Goal: Participate in discussion: Engage in conversation with other users on a specific topic

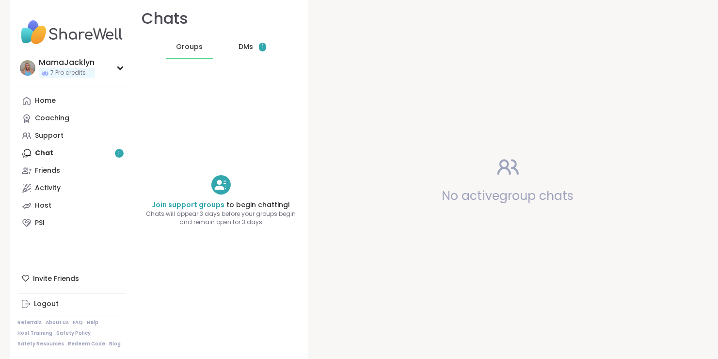
click at [246, 47] on div "DMs 1" at bounding box center [252, 46] width 47 height 23
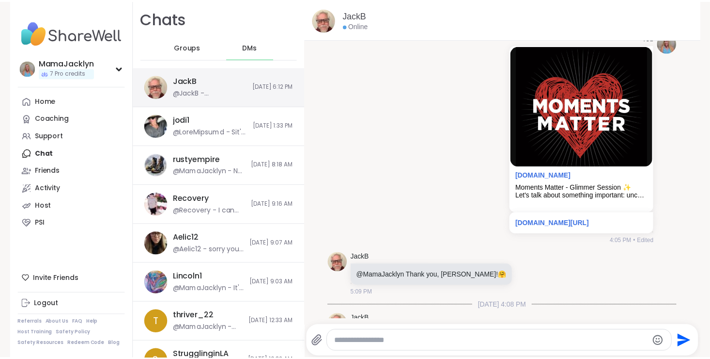
scroll to position [8747, 0]
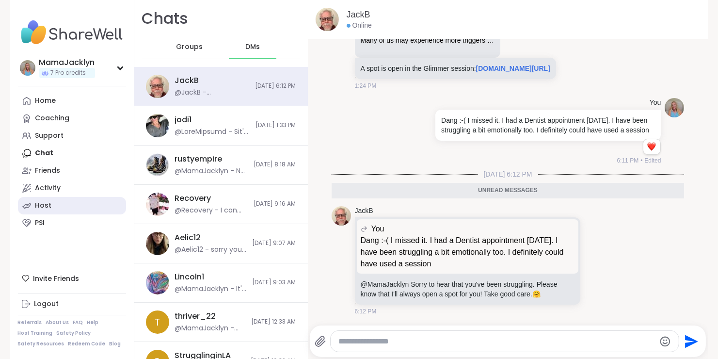
click at [46, 204] on div "Host" at bounding box center [43, 206] width 16 height 10
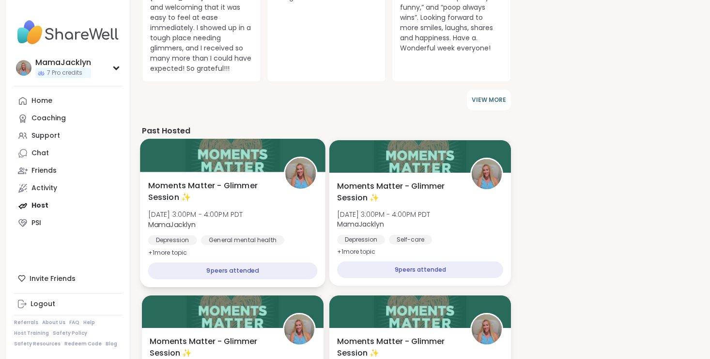
scroll to position [405, 0]
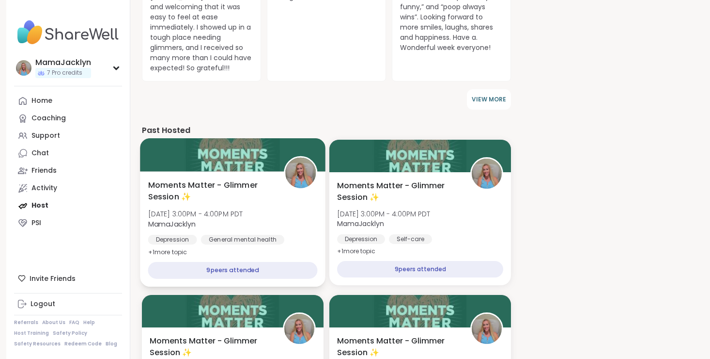
click at [241, 204] on div "Moments Matter - Glimmer Session ✨ Wed, Sep 10 | 3:00PM - 4:00PM PDT MamaJackly…" at bounding box center [233, 218] width 170 height 79
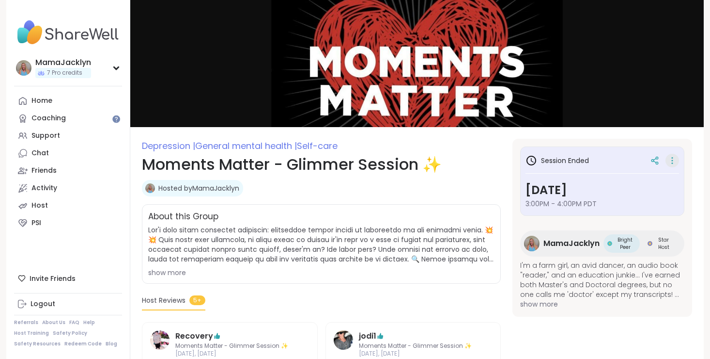
click at [671, 161] on icon at bounding box center [673, 161] width 10 height 14
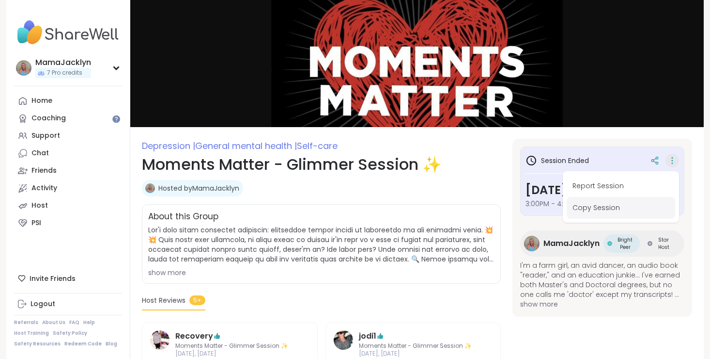
click at [625, 211] on button "Copy Session" at bounding box center [621, 208] width 109 height 22
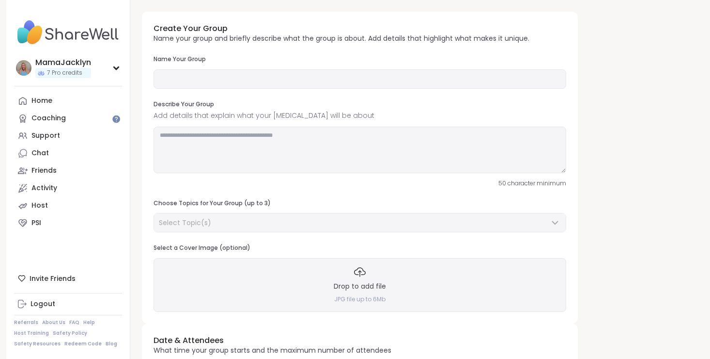
type input "**********"
type textarea "**********"
type input "**"
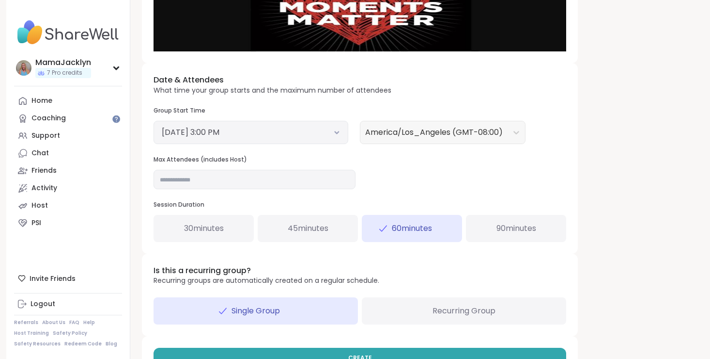
scroll to position [297, 0]
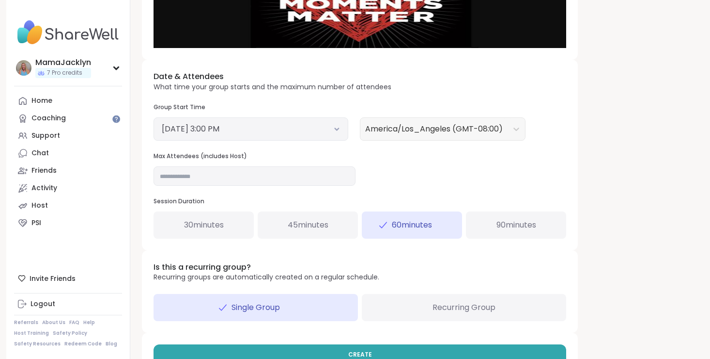
click at [340, 129] on icon at bounding box center [337, 129] width 6 height 4
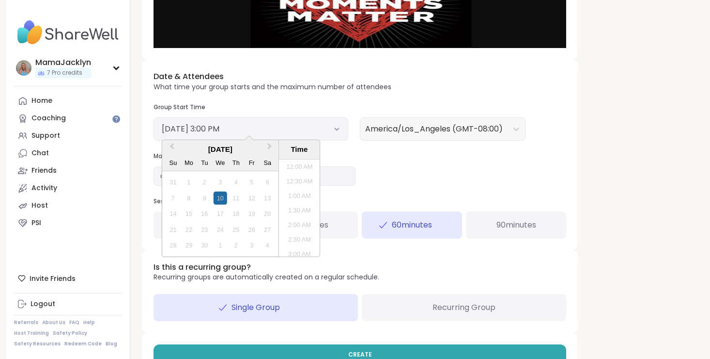
scroll to position [395, 0]
click at [271, 148] on button "Next Month" at bounding box center [271, 149] width 16 height 16
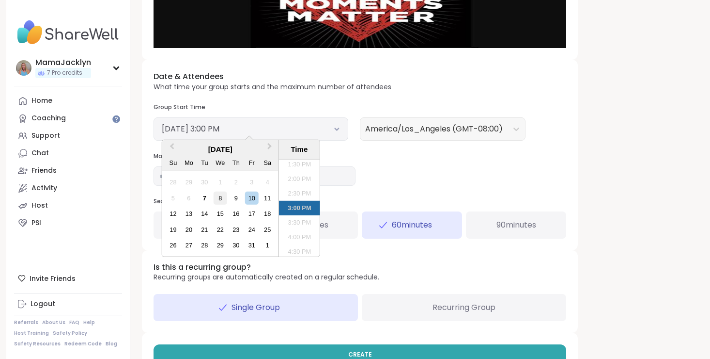
click at [223, 197] on div "8" at bounding box center [220, 197] width 13 height 13
click at [395, 174] on div "Date & Attendees What time your group starts and the maximum number of attendee…" at bounding box center [360, 155] width 436 height 190
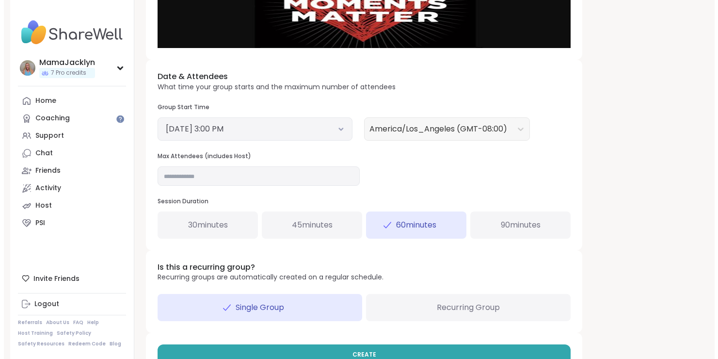
scroll to position [324, 0]
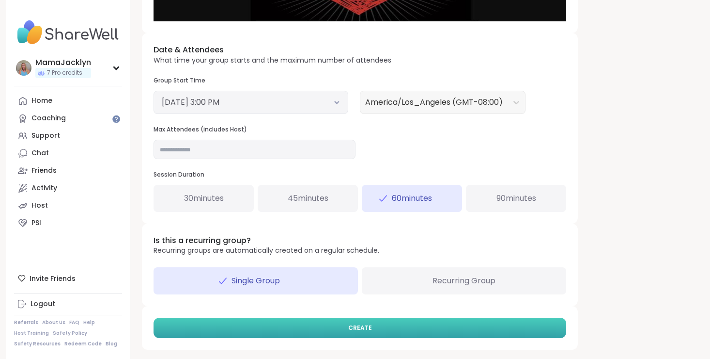
click at [392, 328] on button "CREATE" at bounding box center [360, 327] width 413 height 20
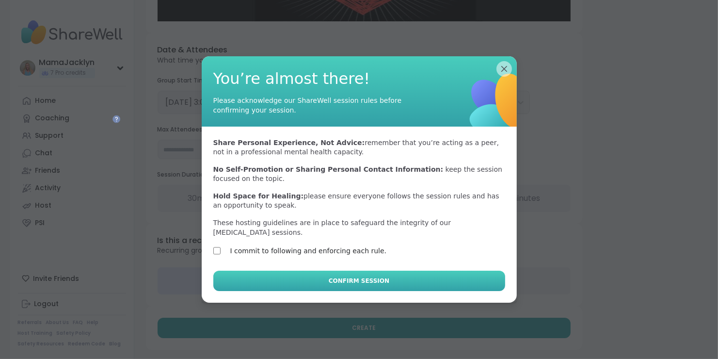
click at [306, 270] on button "Confirm Session" at bounding box center [359, 280] width 292 height 20
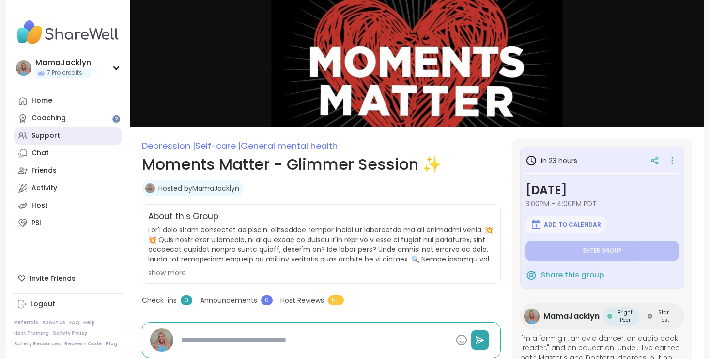
click at [54, 132] on div "Support" at bounding box center [45, 136] width 29 height 10
type textarea "*"
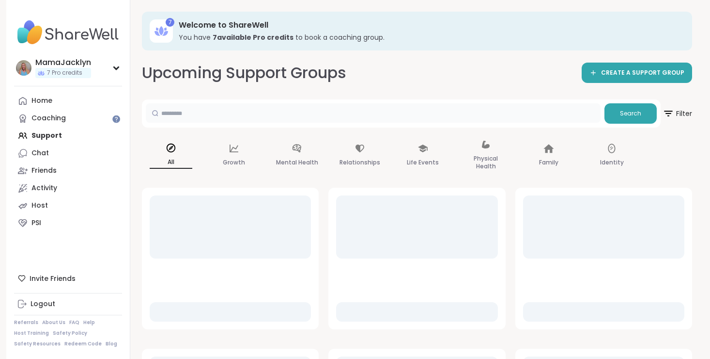
click at [179, 110] on input "text" at bounding box center [373, 112] width 455 height 19
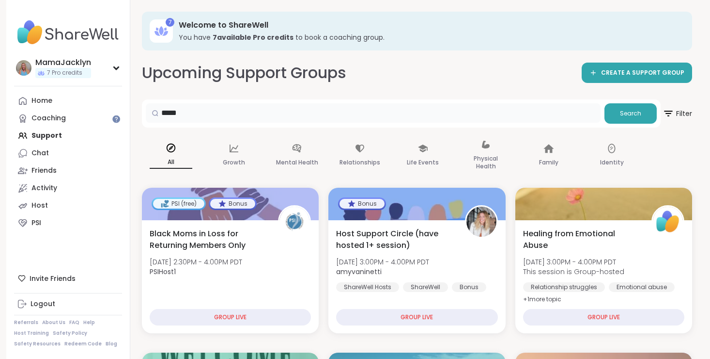
type input "*******"
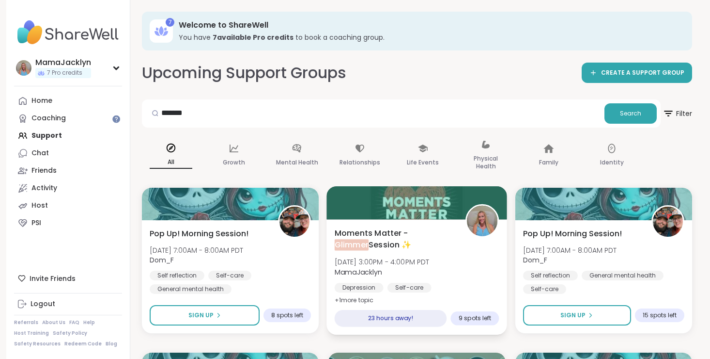
click at [379, 250] on span "Moments Matter - Glimmer Session ✨" at bounding box center [395, 239] width 120 height 24
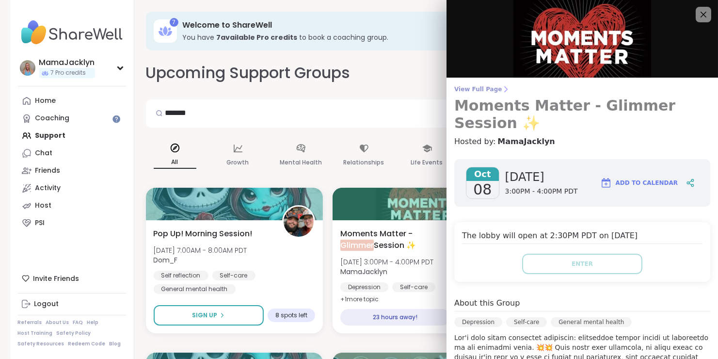
click at [476, 89] on span "View Full Page" at bounding box center [582, 89] width 256 height 8
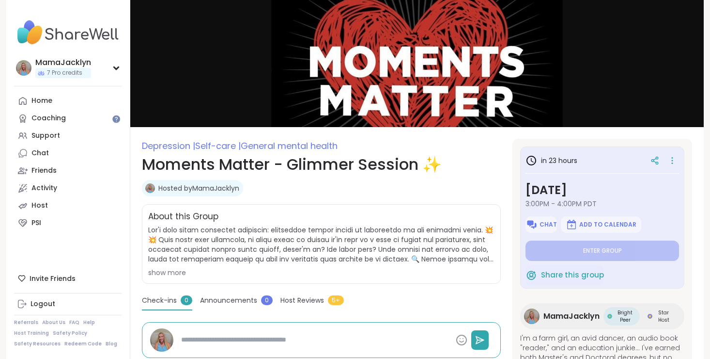
click at [295, 204] on div "About this Group show more" at bounding box center [321, 243] width 359 height 79
click at [71, 155] on link "Chat" at bounding box center [68, 152] width 108 height 17
type textarea "*"
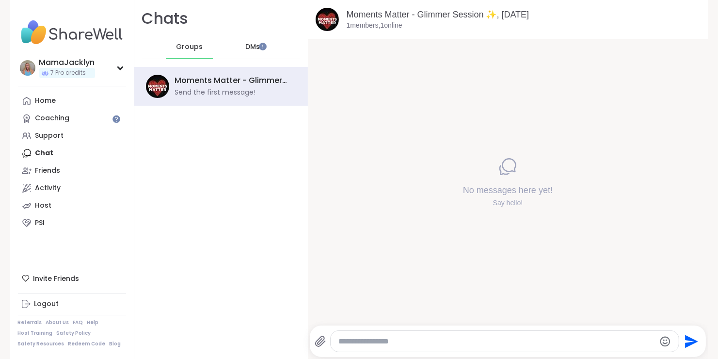
click at [256, 50] on div "DMs" at bounding box center [252, 46] width 47 height 23
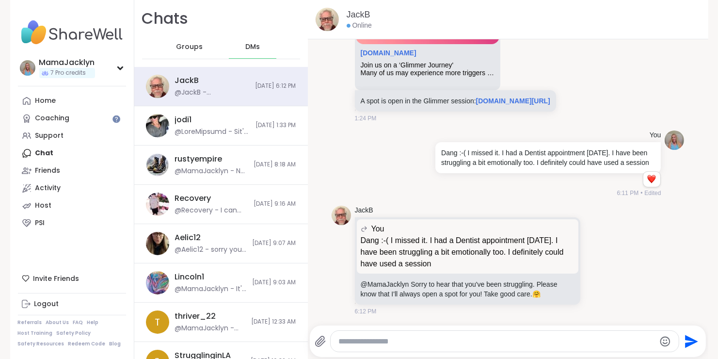
click at [354, 339] on textarea "Type your message" at bounding box center [496, 341] width 316 height 10
click at [660, 345] on icon "Emoji picker" at bounding box center [665, 341] width 10 height 10
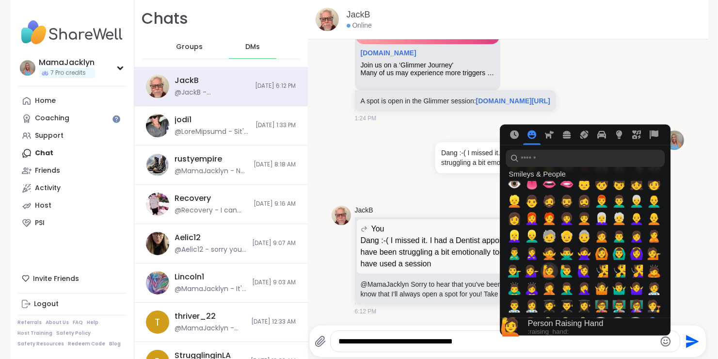
scroll to position [415, 0]
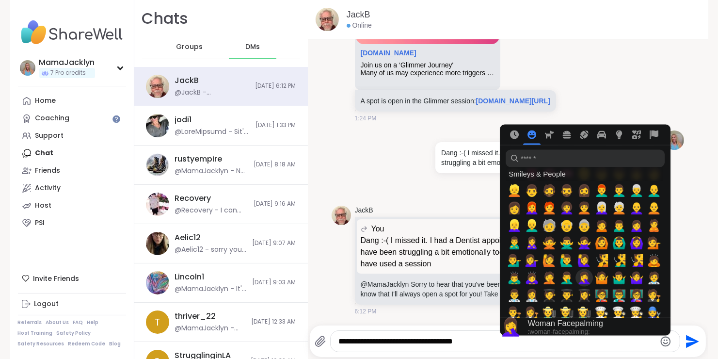
click at [581, 277] on span "🤦‍♀️" at bounding box center [584, 278] width 15 height 14
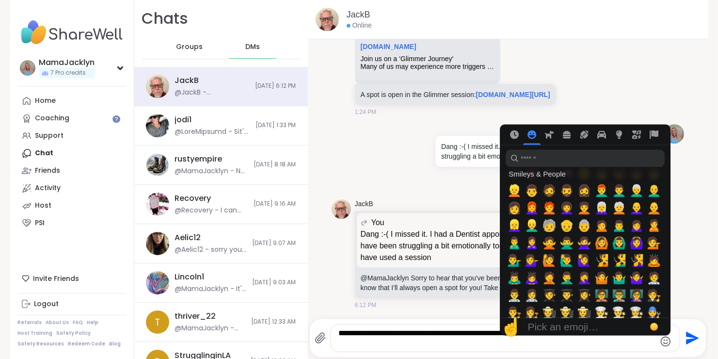
scroll to position [8714, 0]
paste textarea "**********"
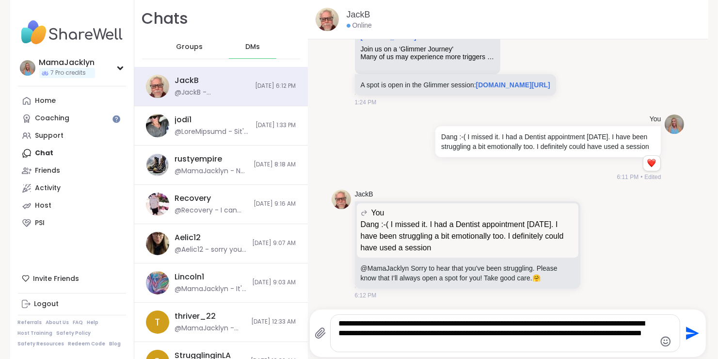
scroll to position [0, 0]
drag, startPoint x: 470, startPoint y: 344, endPoint x: 307, endPoint y: 319, distance: 164.7
click at [310, 319] on div "**********" at bounding box center [508, 332] width 396 height 47
click at [393, 327] on textarea "**********" at bounding box center [496, 332] width 316 height 29
click at [558, 342] on textarea "**********" at bounding box center [496, 332] width 316 height 29
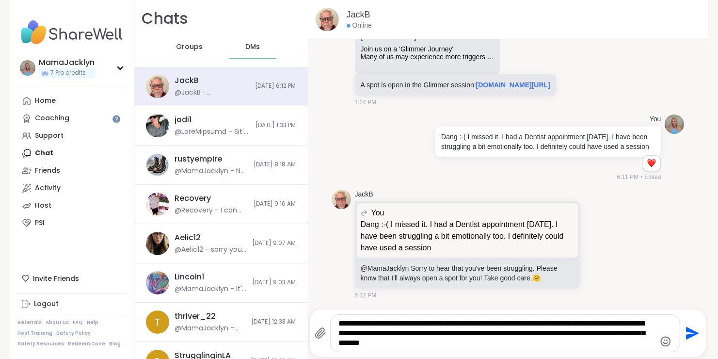
type textarea "**********"
click at [690, 333] on icon "Send" at bounding box center [692, 333] width 13 height 13
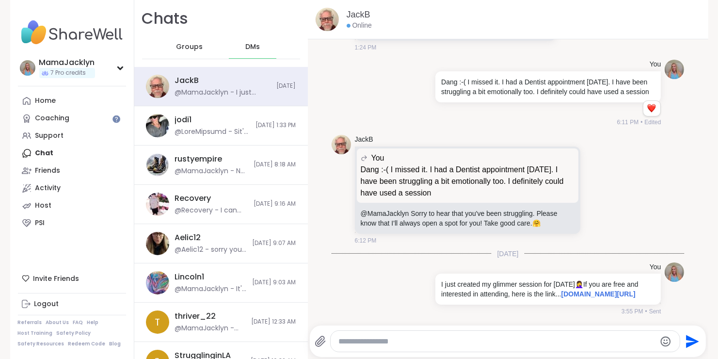
scroll to position [8805, 0]
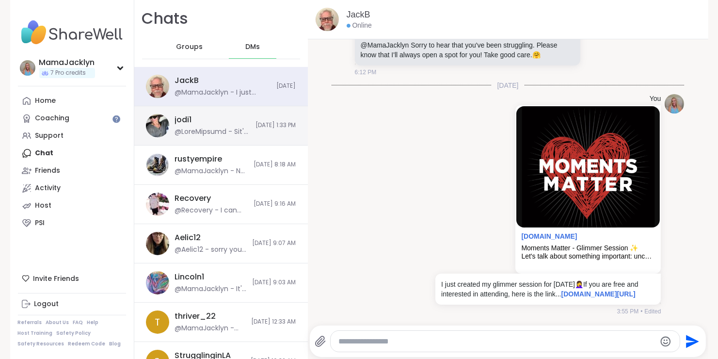
click at [236, 129] on div "jodi1 [DATE] 1:33 PM" at bounding box center [220, 125] width 173 height 39
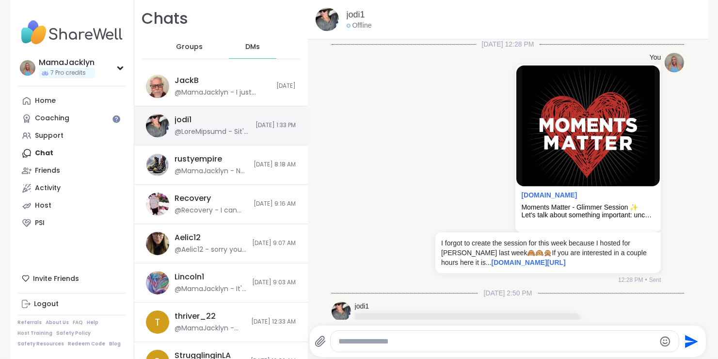
scroll to position [1795, 0]
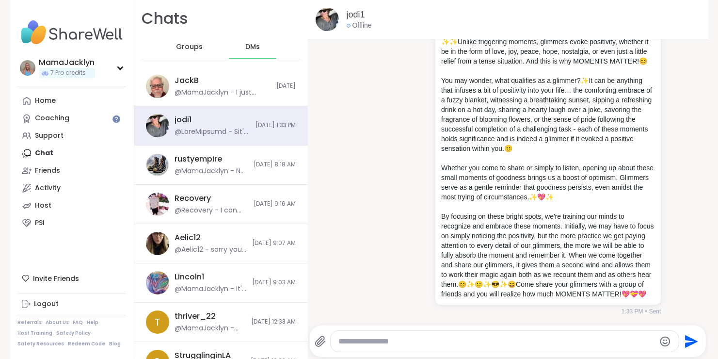
click at [363, 346] on div at bounding box center [504, 340] width 348 height 21
click at [375, 341] on textarea "Type your message" at bounding box center [496, 341] width 316 height 10
paste textarea "**********"
type textarea "**********"
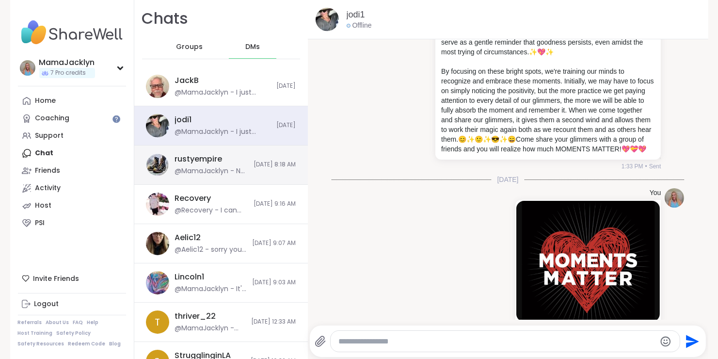
click at [208, 172] on div "@MamaJacklyn - No need to apologize. It happens to all of us" at bounding box center [211, 171] width 73 height 10
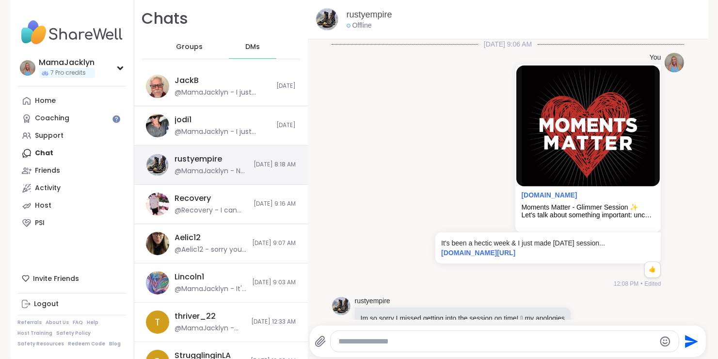
scroll to position [104, 0]
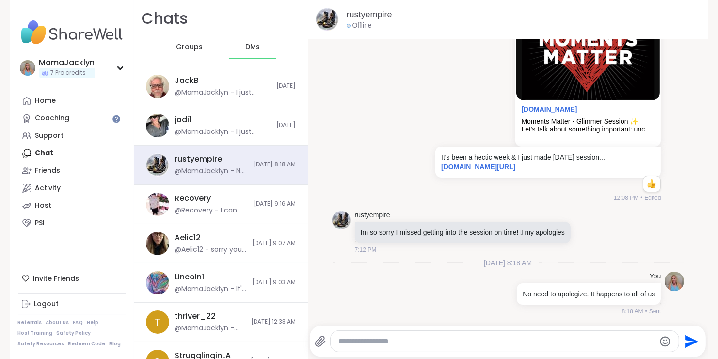
click at [384, 347] on div at bounding box center [504, 340] width 348 height 21
click at [383, 342] on textarea "Type your message" at bounding box center [496, 341] width 316 height 10
paste textarea "**********"
type textarea "**********"
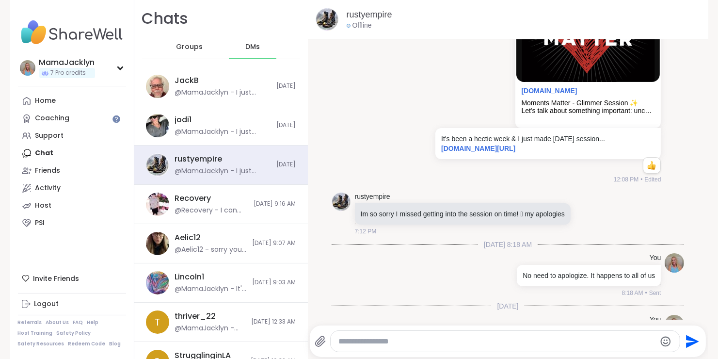
scroll to position [194, 0]
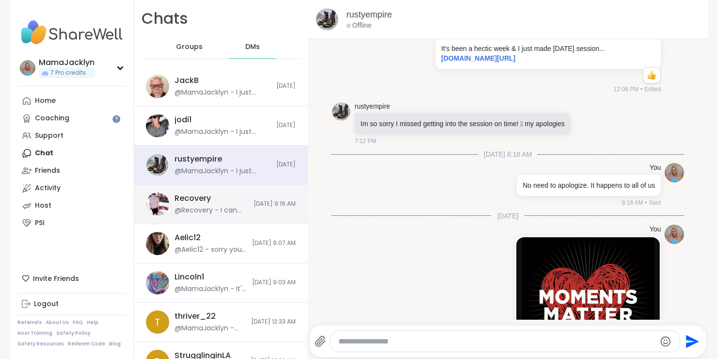
click at [241, 207] on div "Recovery @Recovery - I can actually do it because the pet therapy I go to is st…" at bounding box center [220, 204] width 173 height 39
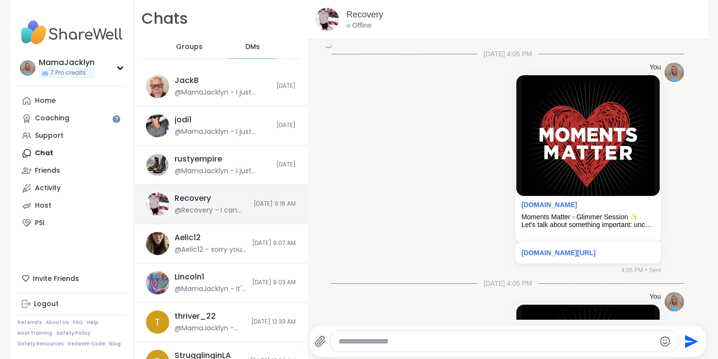
scroll to position [3069, 0]
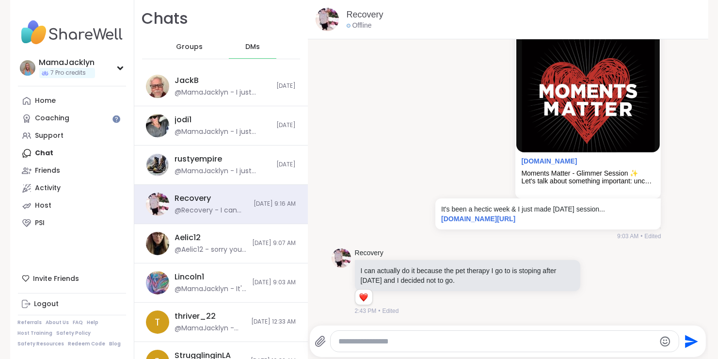
click at [391, 341] on textarea "Type your message" at bounding box center [496, 341] width 316 height 10
paste textarea "**********"
type textarea "**********"
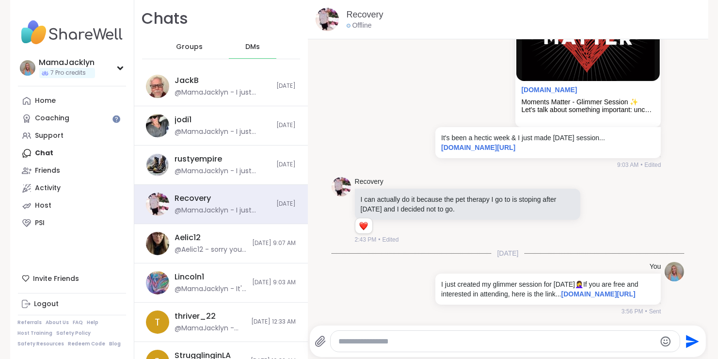
scroll to position [3159, 0]
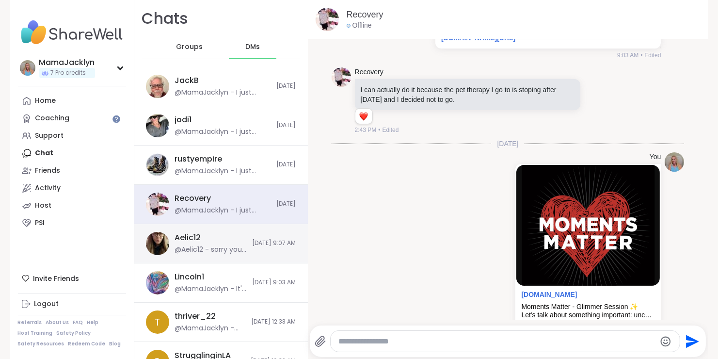
click at [199, 241] on div "Aelic12 @Aelic12 - sorry your day has been hectic. thank you for sharing the li…" at bounding box center [211, 243] width 72 height 22
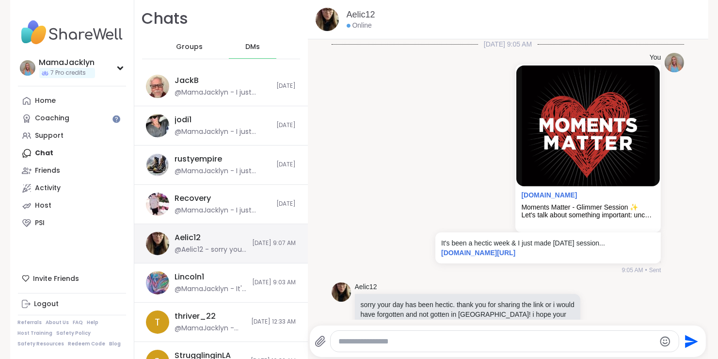
scroll to position [53, 0]
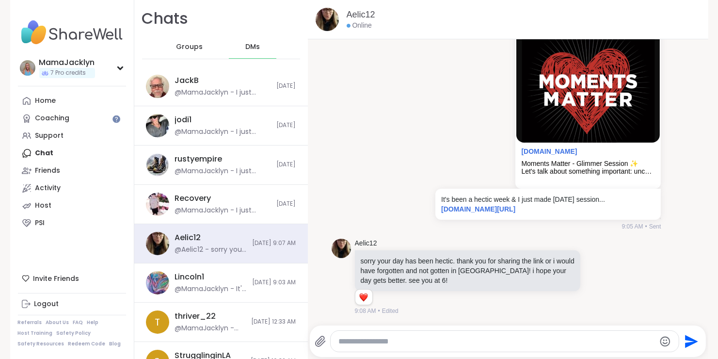
click at [381, 346] on div at bounding box center [504, 340] width 348 height 21
click at [387, 340] on textarea "Type your message" at bounding box center [496, 341] width 316 height 10
paste textarea "**********"
type textarea "**********"
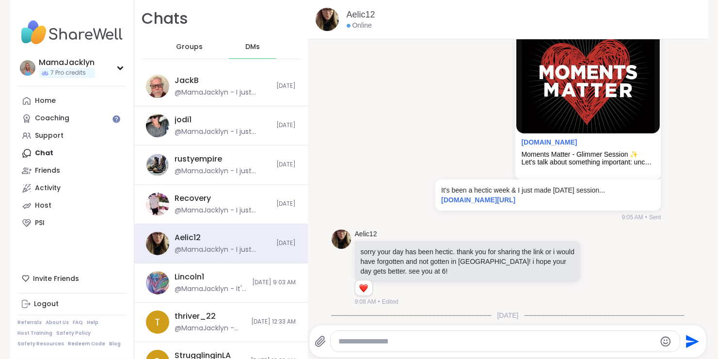
scroll to position [143, 0]
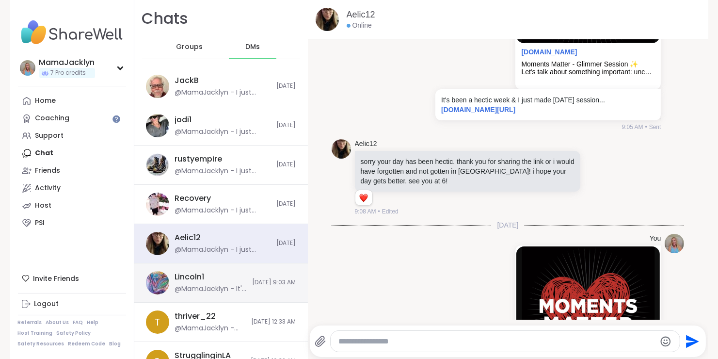
click at [244, 287] on div "Lincoln1 @MamaJacklyn - It's been a hectic week & I just made [DATE] session...…" at bounding box center [220, 282] width 173 height 39
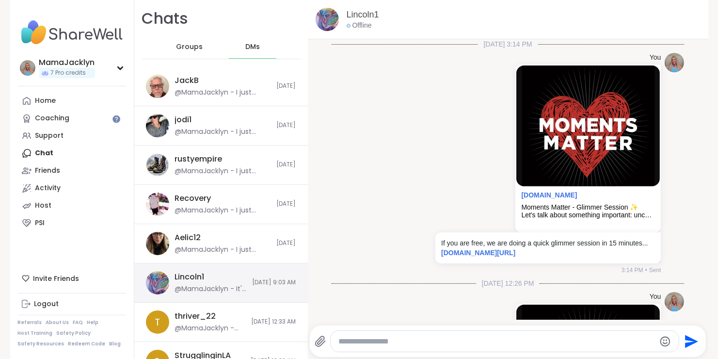
scroll to position [1023, 0]
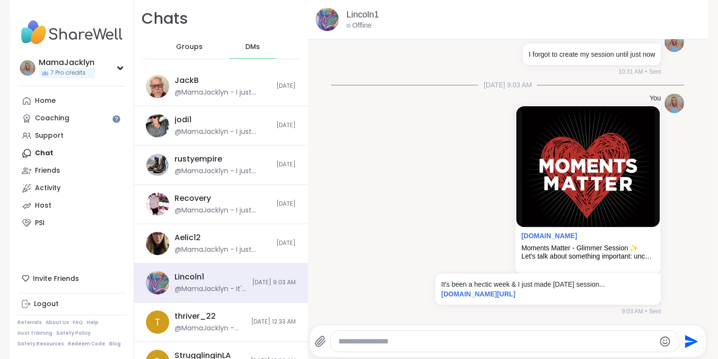
click at [366, 341] on textarea "Type your message" at bounding box center [496, 341] width 316 height 10
paste textarea "**********"
type textarea "**********"
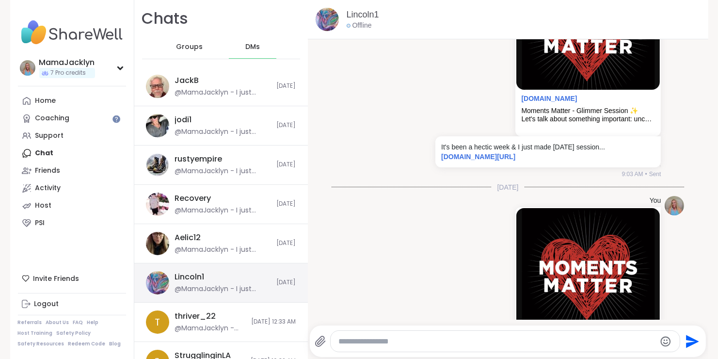
scroll to position [53, 0]
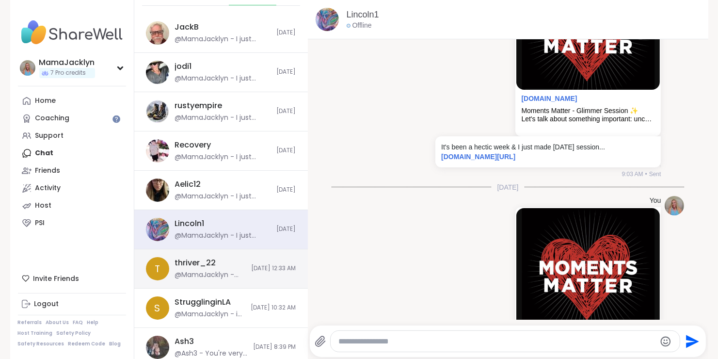
click at [209, 272] on div "@MamaJacklyn - Thanks! Sending you hugs 🙂" at bounding box center [210, 275] width 71 height 10
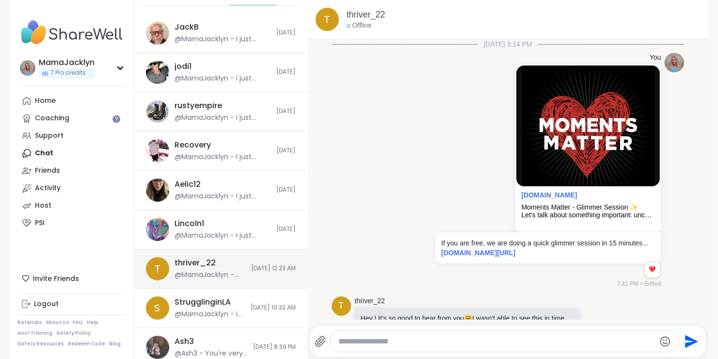
scroll to position [854, 0]
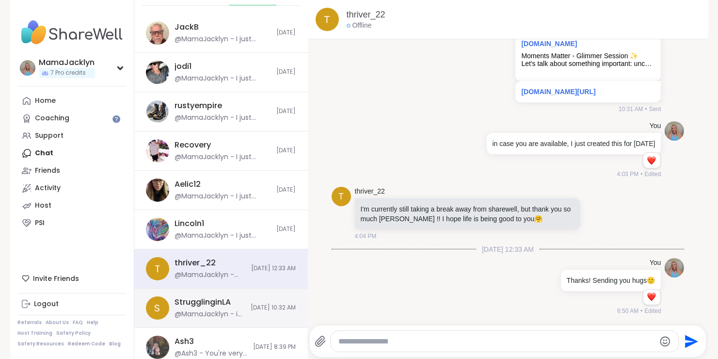
click at [200, 311] on div "@MamaJacklyn - in case you are available, I just created this for [DATE]" at bounding box center [210, 314] width 70 height 10
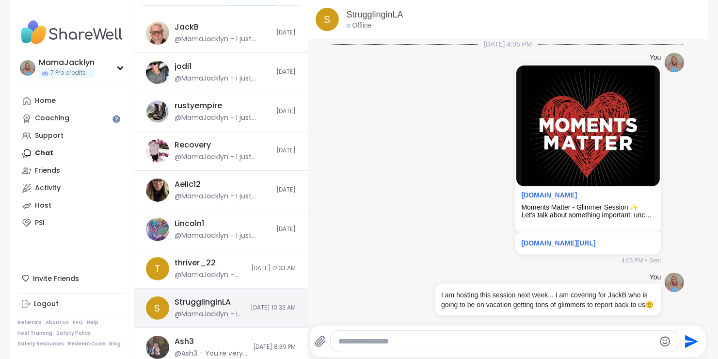
scroll to position [1943, 0]
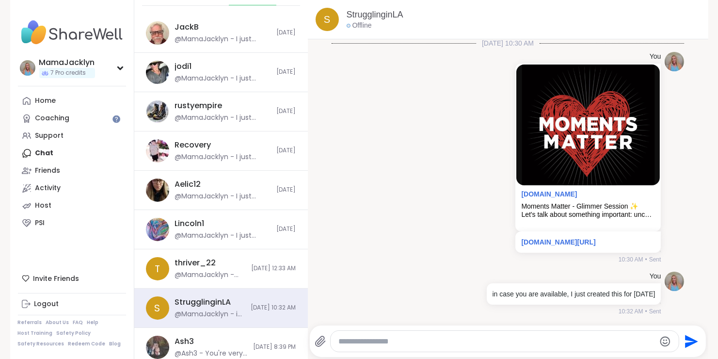
click at [384, 343] on textarea "Type your message" at bounding box center [496, 341] width 316 height 10
paste textarea "**********"
type textarea "**********"
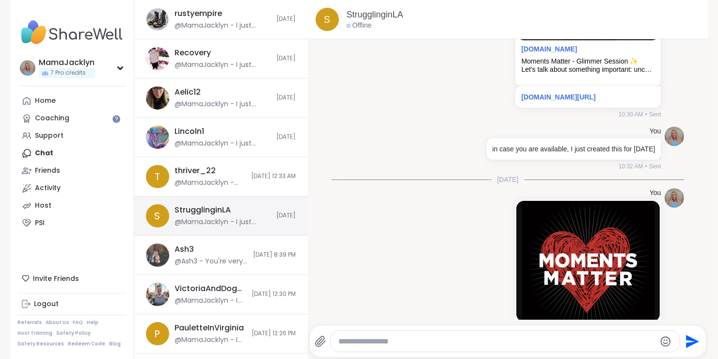
scroll to position [148, 0]
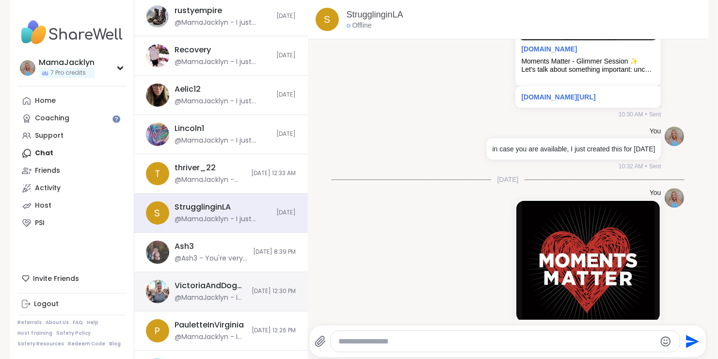
click at [249, 285] on div "VictoriaAndDoggie @MamaJacklyn - I forgot to create the session for this week b…" at bounding box center [220, 291] width 173 height 39
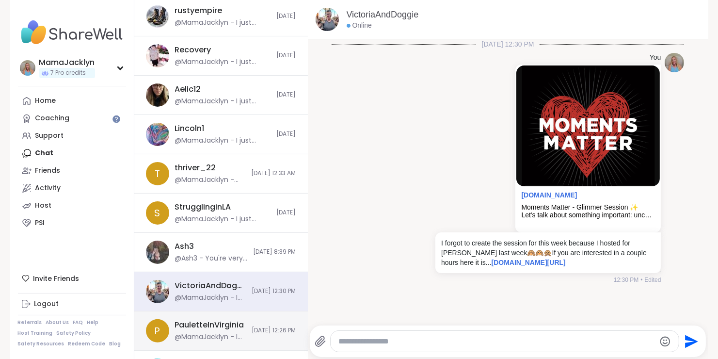
click at [227, 328] on div "P [PERSON_NAME] @MamaJacklyn - I forgot to create the session for this week bec…" at bounding box center [220, 330] width 173 height 39
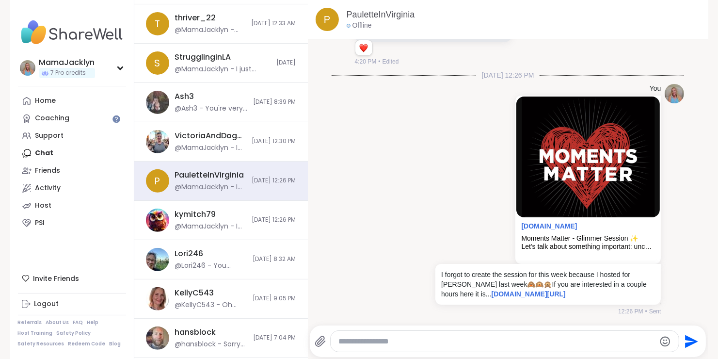
scroll to position [305, 0]
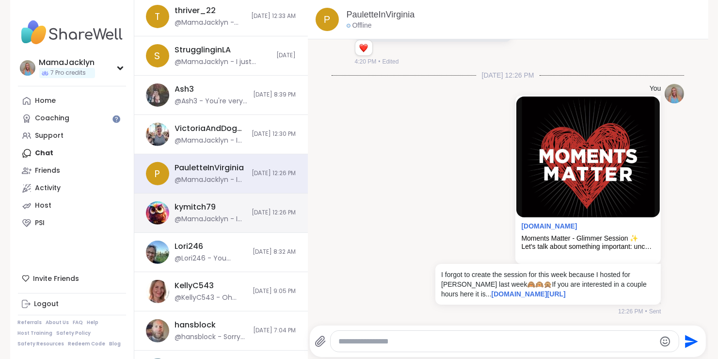
click at [252, 213] on span "[DATE] 12:26 PM" at bounding box center [274, 212] width 44 height 8
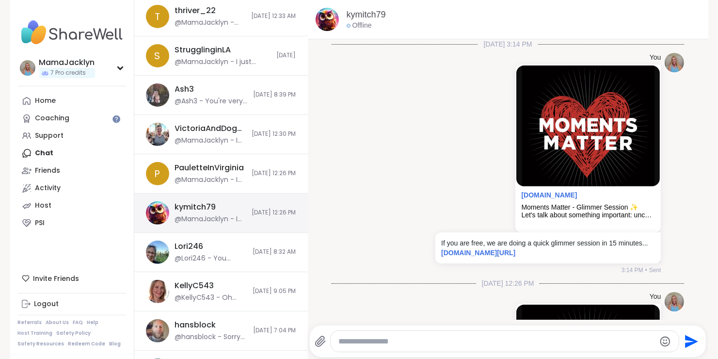
scroll to position [226, 0]
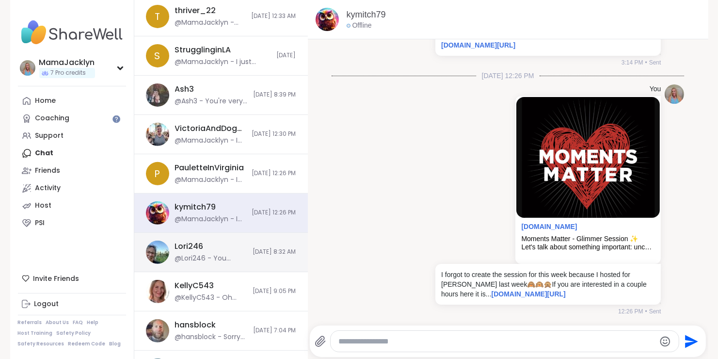
click at [207, 247] on div "Lori246 @Lori246 - You betcha! We’d love to see you if it fits into your busy s…" at bounding box center [211, 252] width 72 height 22
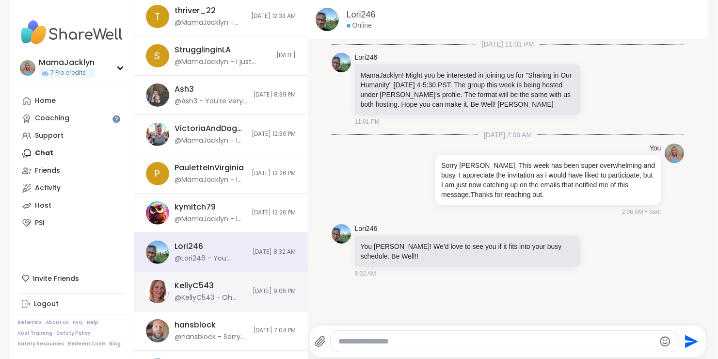
click at [253, 290] on span "[DATE] 9:05 PM" at bounding box center [274, 291] width 43 height 8
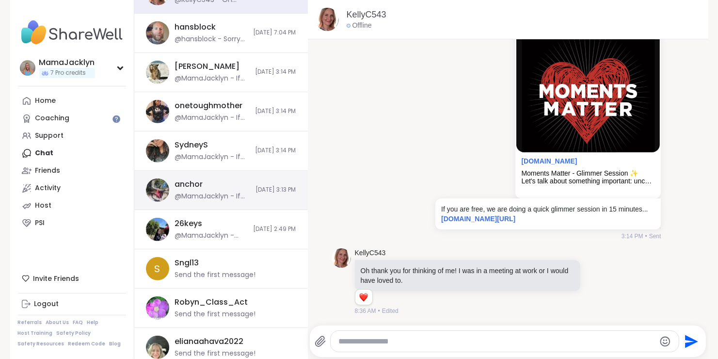
scroll to position [603, 0]
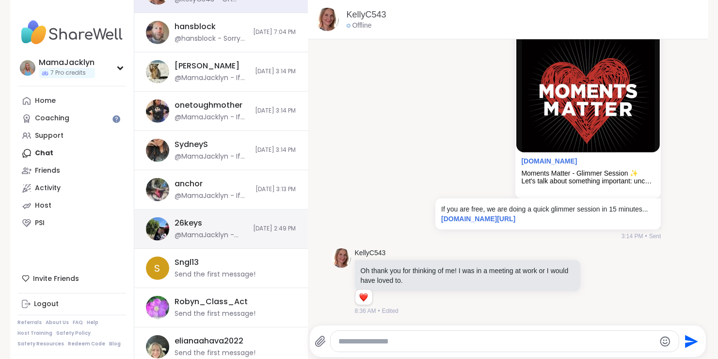
click at [203, 236] on div "@MamaJacklyn - There is now a spot open in [PERSON_NAME]'s glimmer session in 1…" at bounding box center [211, 235] width 73 height 10
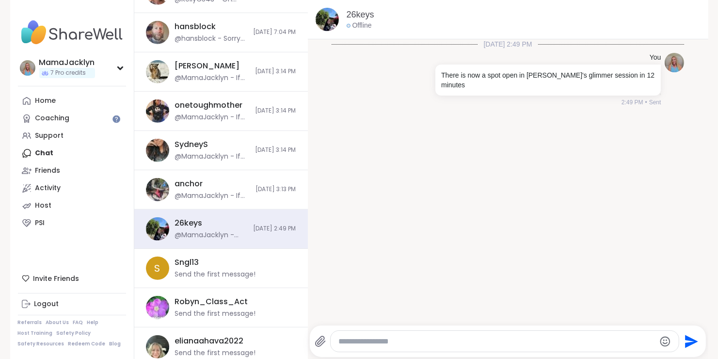
click at [355, 347] on div at bounding box center [504, 340] width 348 height 21
click at [356, 339] on textarea "Type your message" at bounding box center [496, 341] width 316 height 10
paste textarea "**********"
type textarea "**********"
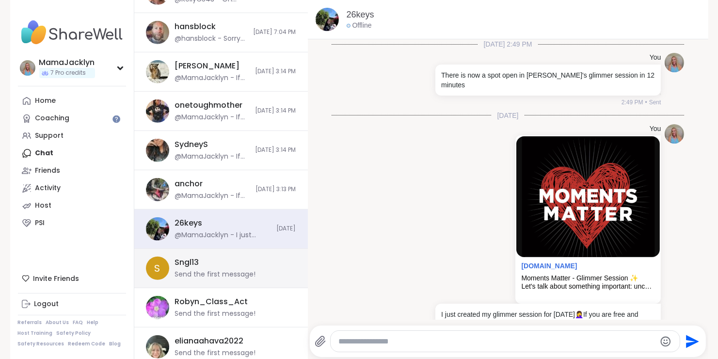
click at [246, 272] on div "Send the first message!" at bounding box center [215, 274] width 81 height 10
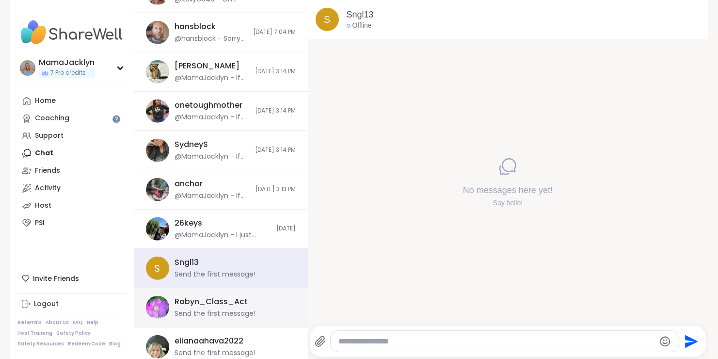
click at [233, 310] on div "Send the first message!" at bounding box center [215, 314] width 81 height 10
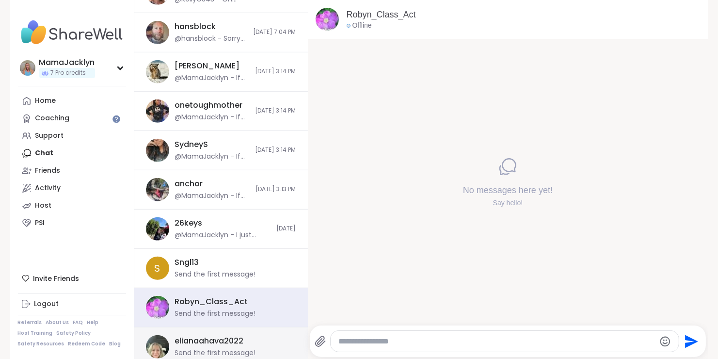
click at [227, 340] on div "elianaahava2022" at bounding box center [209, 340] width 69 height 11
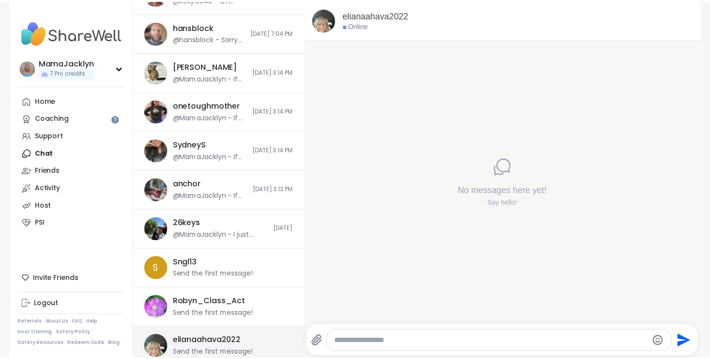
scroll to position [647, 0]
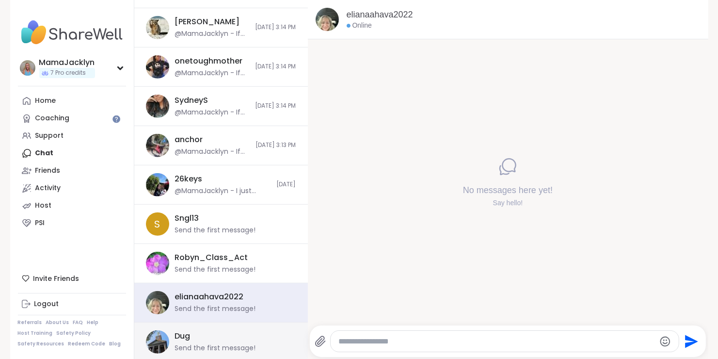
click at [226, 343] on div "Send the first message!" at bounding box center [215, 348] width 81 height 10
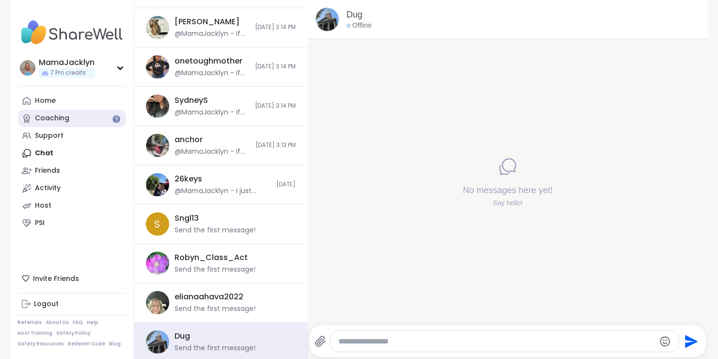
click at [53, 122] on div "Coaching" at bounding box center [52, 118] width 34 height 10
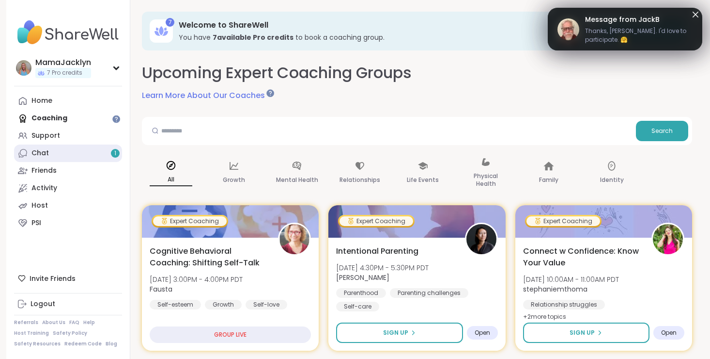
click at [61, 156] on link "Chat 1" at bounding box center [68, 152] width 108 height 17
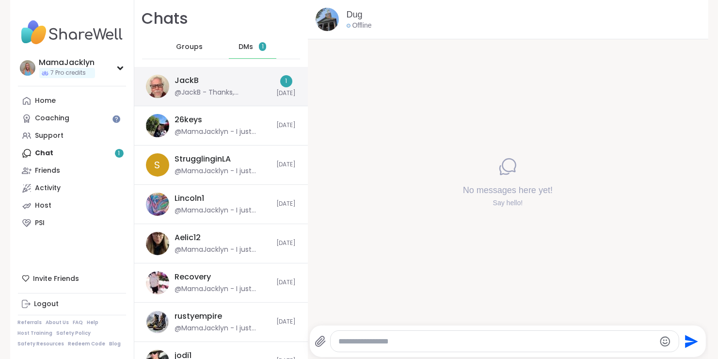
click at [222, 86] on div "JackB @JackB - Thanks, [PERSON_NAME]. I'd love to participate. 🤗" at bounding box center [223, 86] width 96 height 22
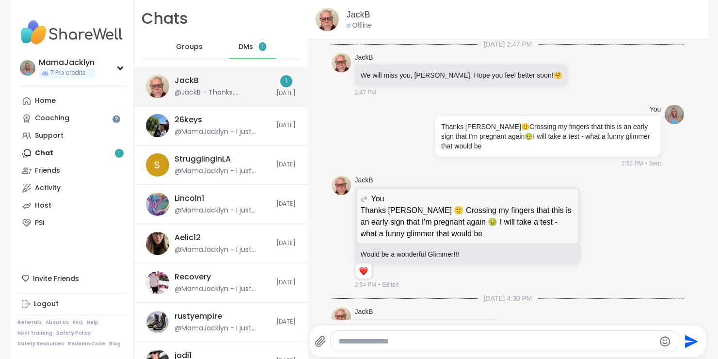
scroll to position [9113, 0]
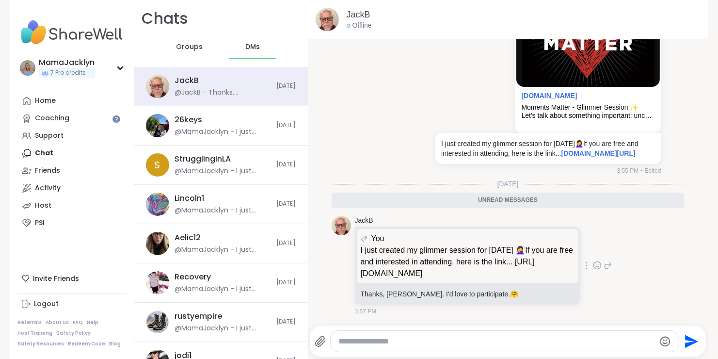
click at [593, 267] on icon at bounding box center [597, 265] width 9 height 10
click at [515, 252] on div "Select Reaction: Heart" at bounding box center [519, 249] width 9 height 9
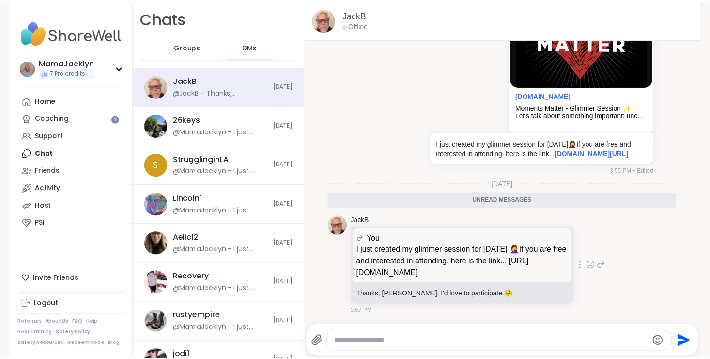
scroll to position [9127, 0]
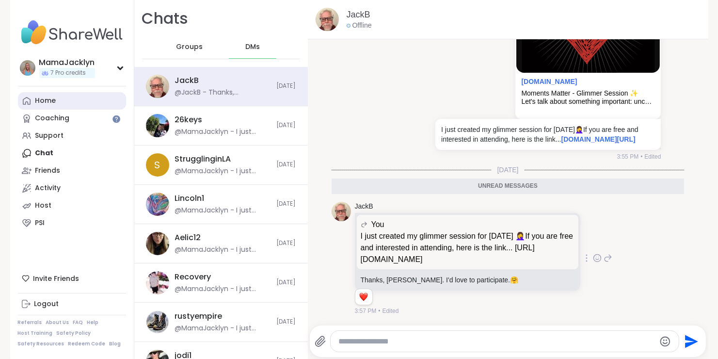
click at [53, 103] on link "Home" at bounding box center [72, 100] width 108 height 17
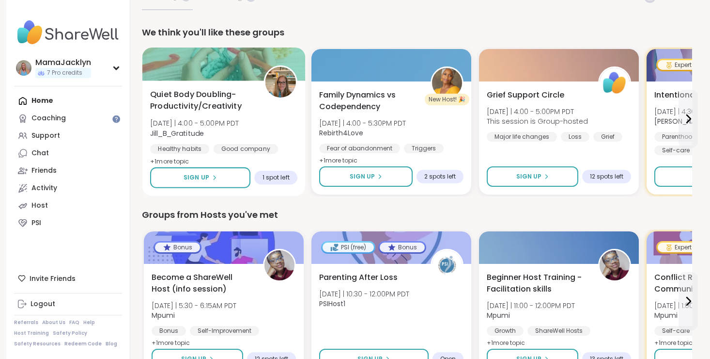
scroll to position [79, 0]
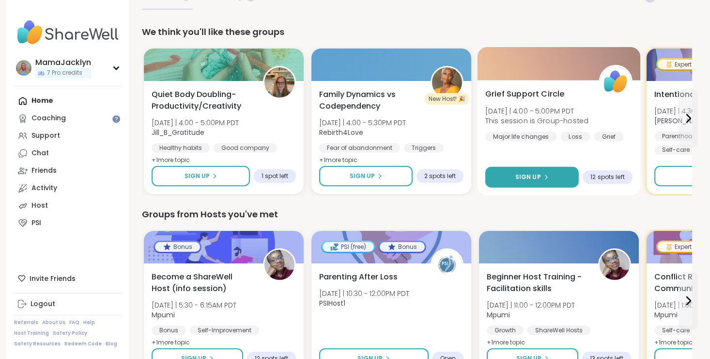
click at [552, 177] on button "Sign Up" at bounding box center [532, 177] width 94 height 21
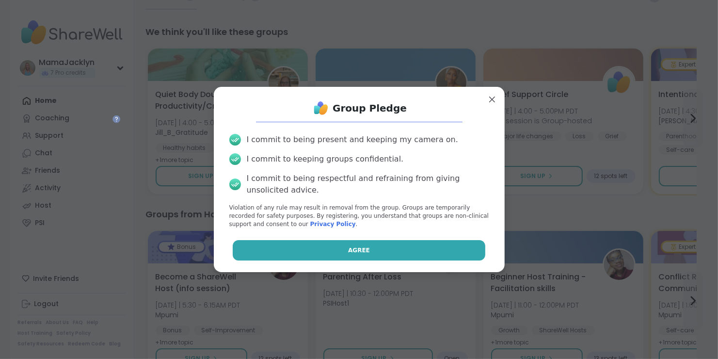
click at [425, 248] on button "Agree" at bounding box center [359, 250] width 252 height 20
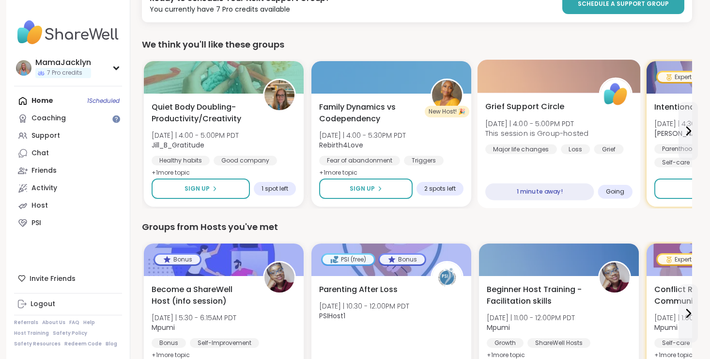
scroll to position [127, 0]
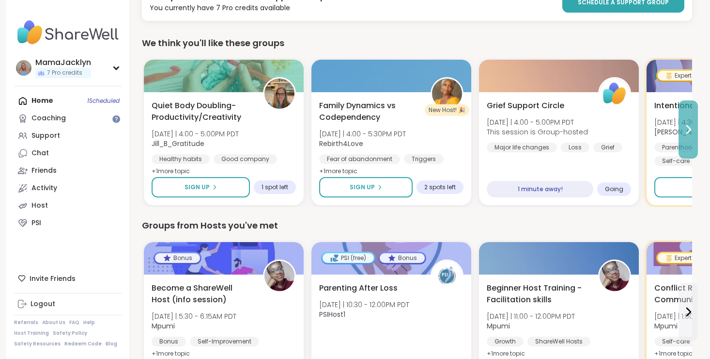
click at [686, 130] on icon at bounding box center [689, 130] width 12 height 12
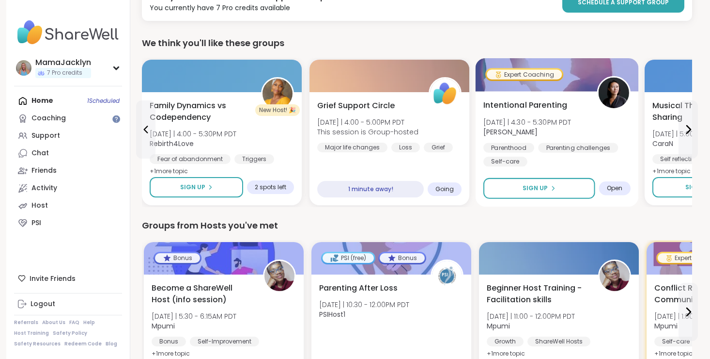
click at [530, 125] on span "[DATE] | 4:30 - 5:30PM PDT" at bounding box center [528, 122] width 88 height 10
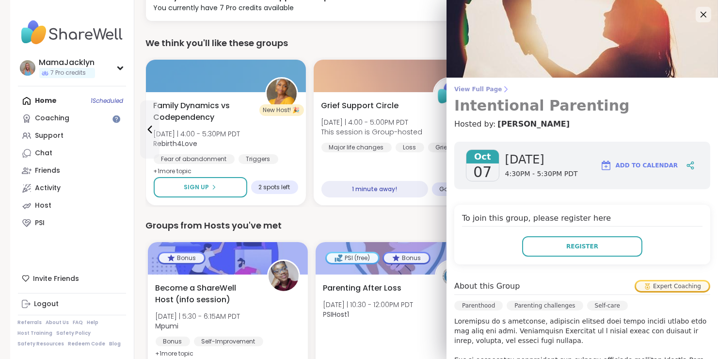
click at [481, 89] on span "View Full Page" at bounding box center [582, 89] width 256 height 8
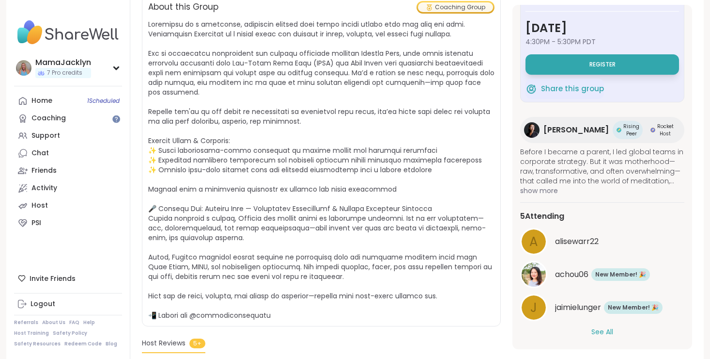
scroll to position [210, 0]
click at [593, 327] on button "See All" at bounding box center [603, 332] width 22 height 10
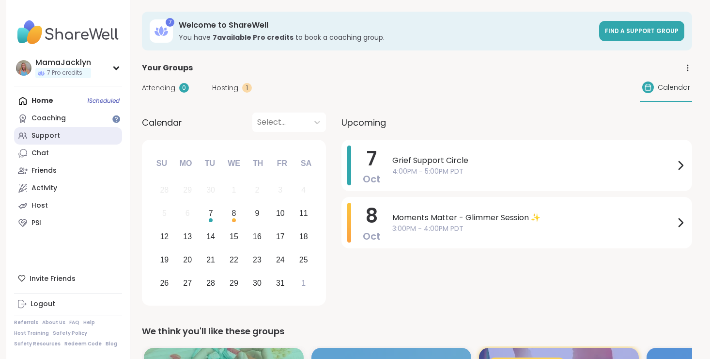
click at [54, 133] on div "Support" at bounding box center [45, 136] width 29 height 10
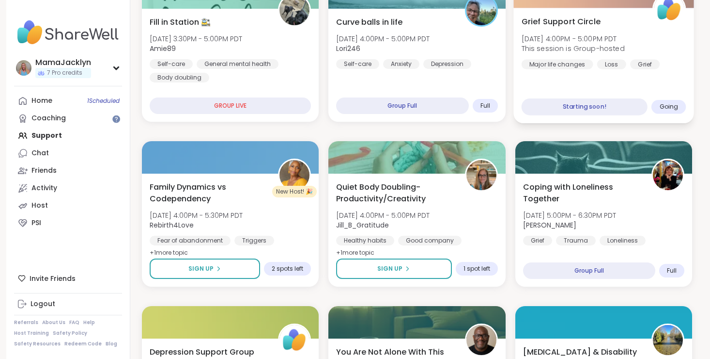
scroll to position [376, 0]
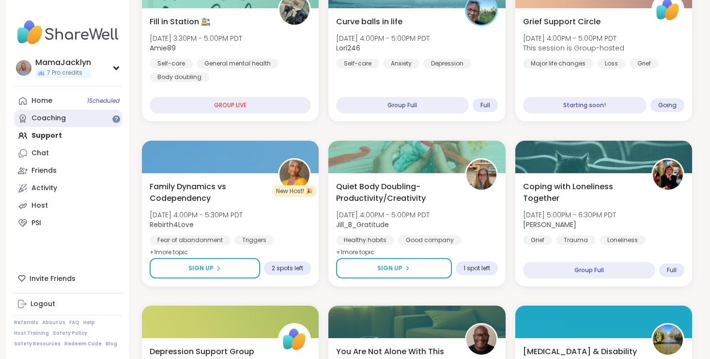
click at [35, 117] on div "Coaching" at bounding box center [48, 118] width 34 height 10
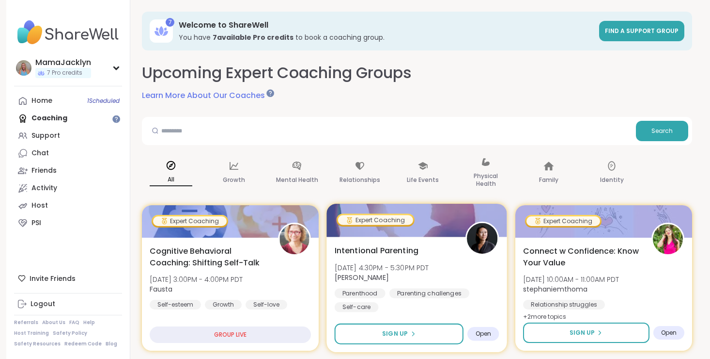
click at [385, 265] on span "[DATE] 4:30PM - 5:30PM PDT" at bounding box center [382, 267] width 94 height 10
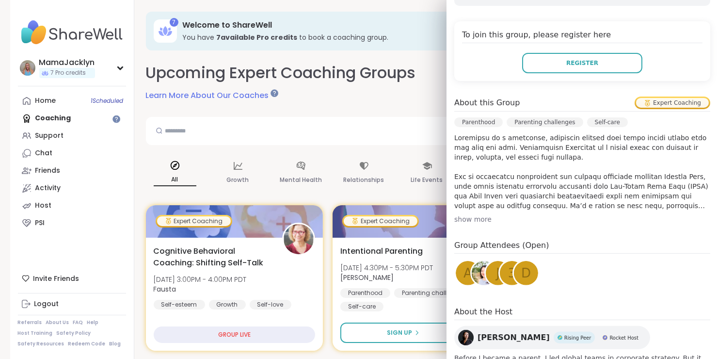
scroll to position [186, 0]
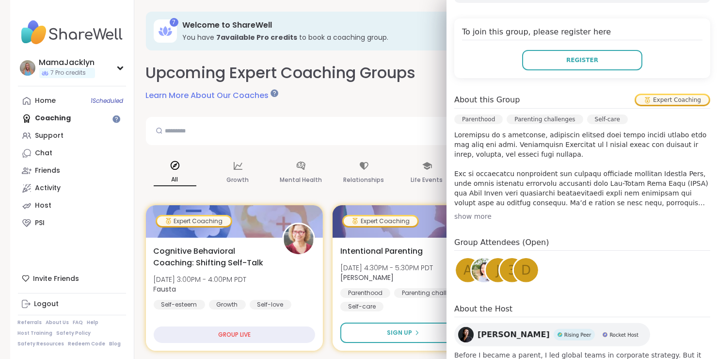
click at [464, 215] on div "show more" at bounding box center [582, 216] width 256 height 10
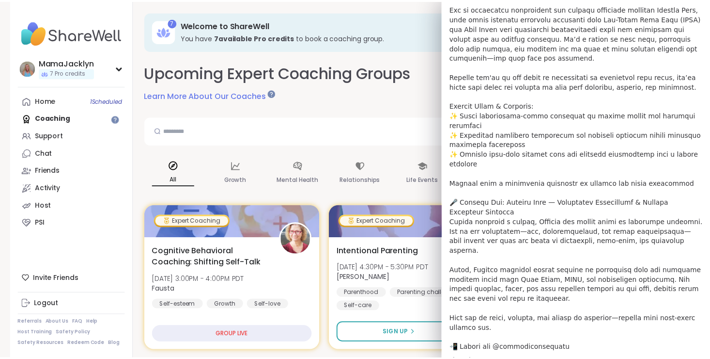
scroll to position [352, 0]
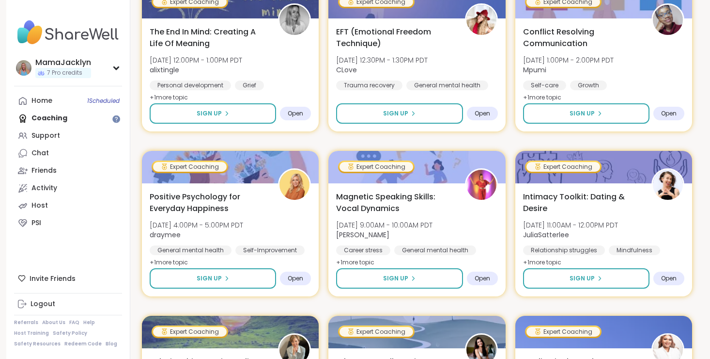
scroll to position [0, 0]
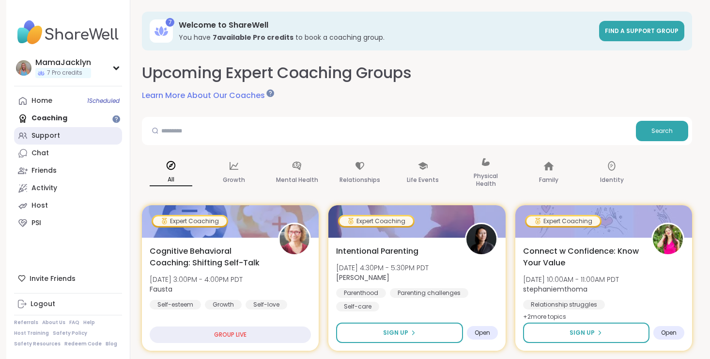
click at [45, 136] on div "Support" at bounding box center [45, 136] width 29 height 10
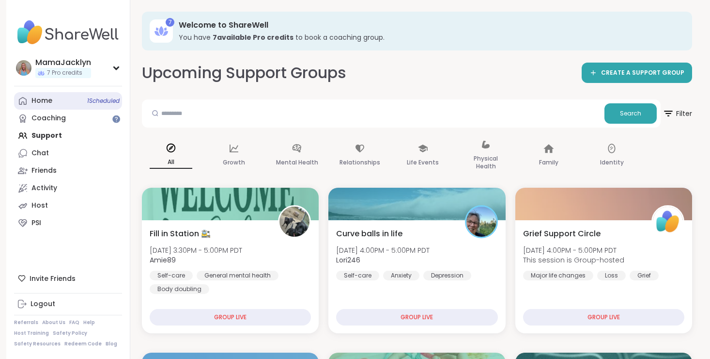
click at [59, 100] on link "Home 1 Scheduled" at bounding box center [68, 100] width 108 height 17
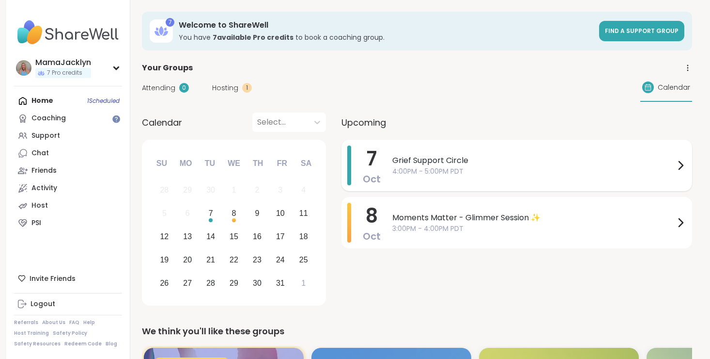
click at [449, 162] on span "Grief Support Circle" at bounding box center [533, 161] width 282 height 12
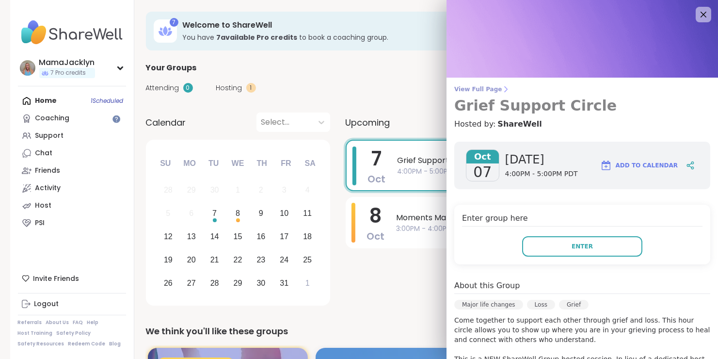
click at [470, 88] on span "View Full Page" at bounding box center [582, 89] width 256 height 8
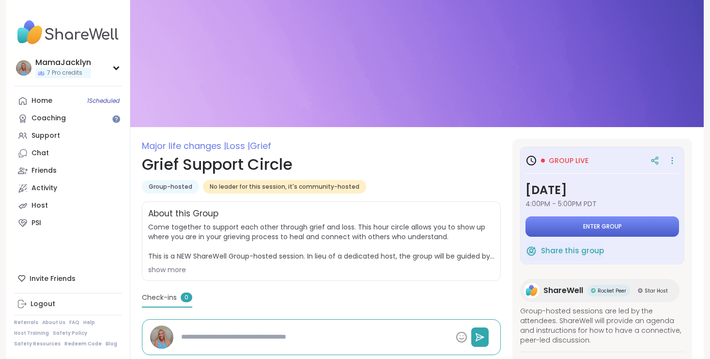
click at [583, 224] on span "Enter group" at bounding box center [602, 226] width 39 height 8
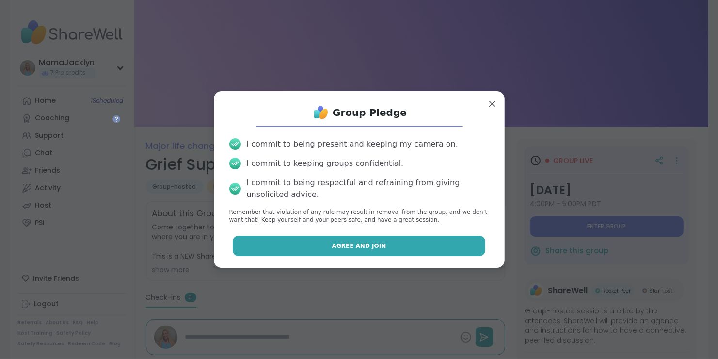
click at [436, 244] on button "Agree and Join" at bounding box center [359, 245] width 252 height 20
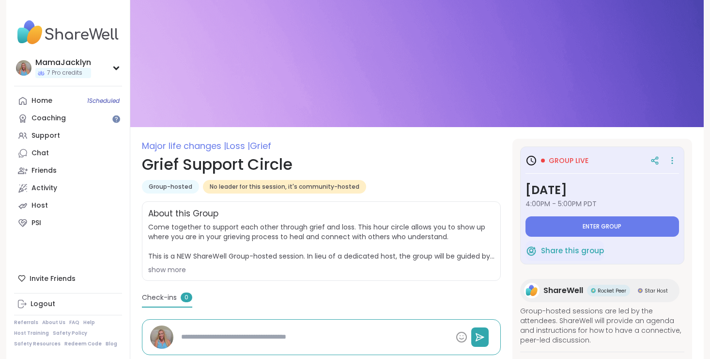
type textarea "*"
